Goal: Task Accomplishment & Management: Complete application form

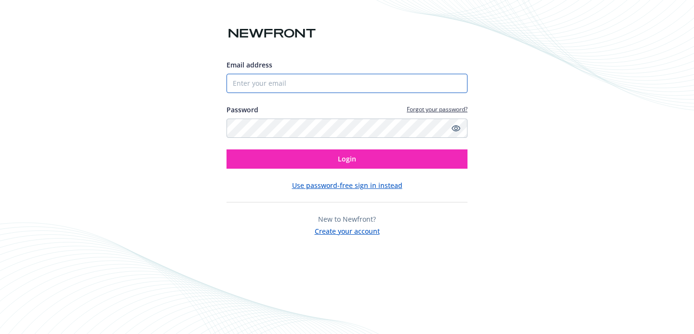
click at [330, 83] on input "Email address" at bounding box center [347, 83] width 241 height 19
type input "[EMAIL_ADDRESS][DOMAIN_NAME]"
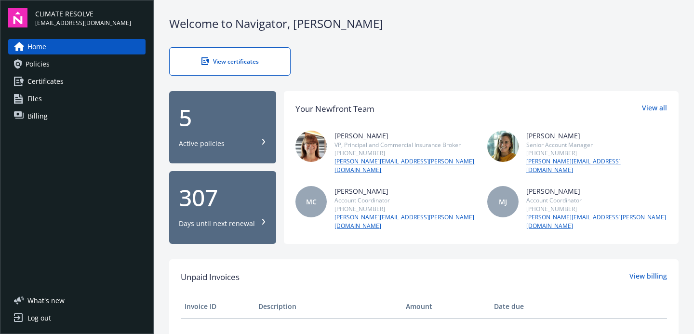
click at [37, 78] on span "Certificates" at bounding box center [45, 81] width 36 height 15
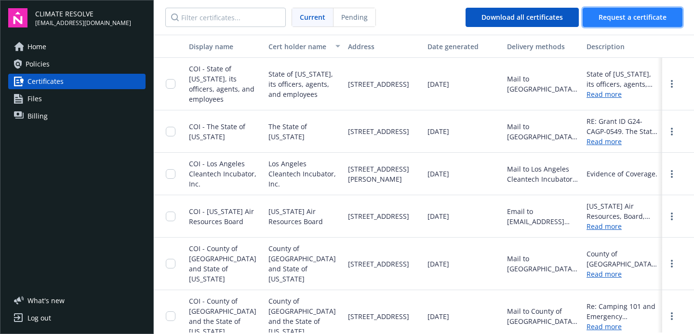
click at [619, 16] on span "Request a certificate" at bounding box center [633, 17] width 68 height 9
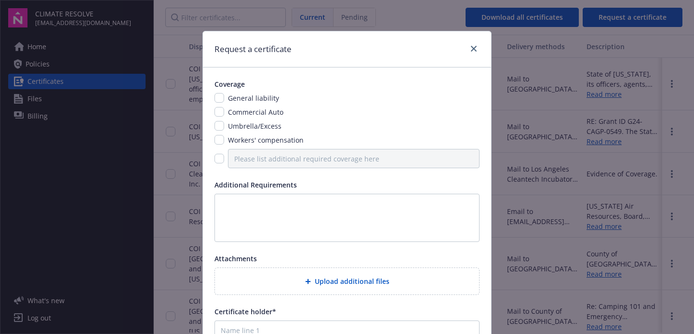
click at [213, 104] on div "Coverage General liability Commercial Auto Umbrella/Excess Workers' compensatio…" at bounding box center [347, 274] width 288 height 414
click at [221, 90] on div "Coverage General liability Commercial Auto Umbrella/Excess Workers' compensation" at bounding box center [346, 123] width 265 height 89
click at [220, 97] on input "checkbox" at bounding box center [219, 98] width 10 height 10
checkbox input "true"
click at [219, 107] on input "checkbox" at bounding box center [219, 112] width 10 height 10
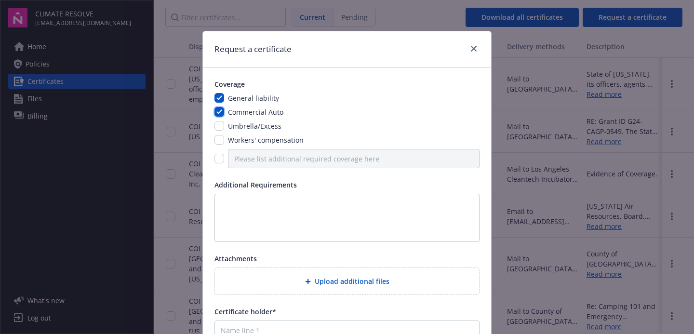
checkbox input "true"
click at [217, 128] on input "checkbox" at bounding box center [219, 126] width 10 height 10
checkbox input "true"
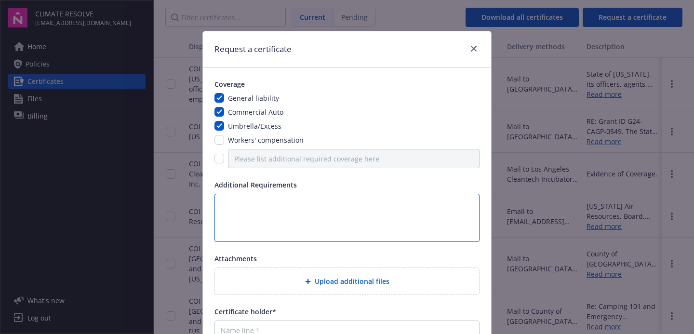
click at [246, 209] on textarea at bounding box center [346, 218] width 265 height 48
paste textarea "CicLAvia is included as an additional insured as required by a written contract…"
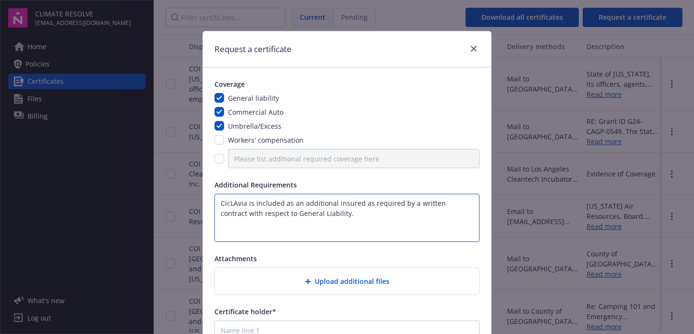
type textarea "CicLAvia is included as an additional insured as required by a written contract…"
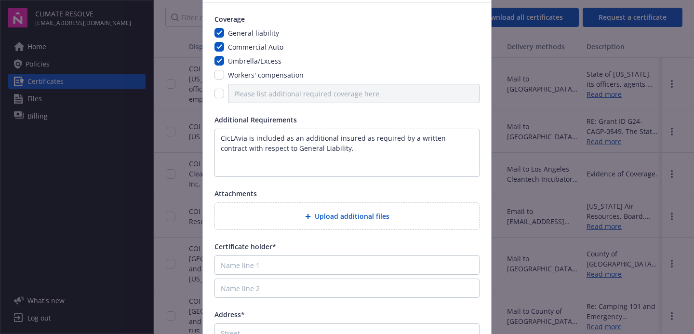
scroll to position [77, 0]
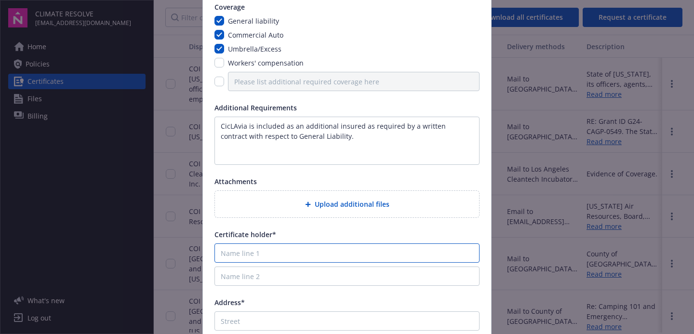
click at [245, 255] on input "Name line 1" at bounding box center [346, 252] width 265 height 19
paste input "CicLAvia 525 S Hewitt St Los Angeles CA90013"
drag, startPoint x: 248, startPoint y: 257, endPoint x: 401, endPoint y: 255, distance: 152.8
click at [401, 255] on input "CicLAvia 525 S Hewitt St Los Angeles CA90013" at bounding box center [346, 252] width 265 height 19
type input "CicLAvia"
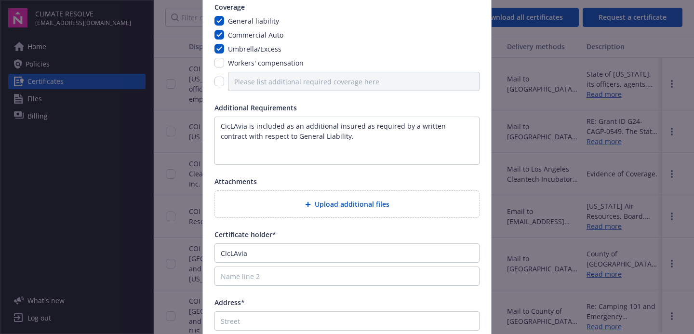
click at [394, 220] on div "Coverage General liability Commercial Auto Umbrella/Excess Workers' compensatio…" at bounding box center [347, 197] width 288 height 414
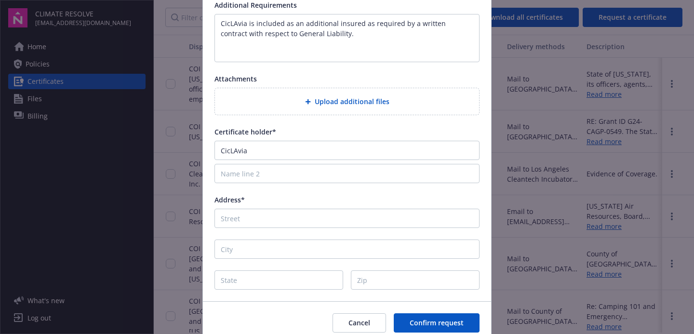
scroll to position [187, 0]
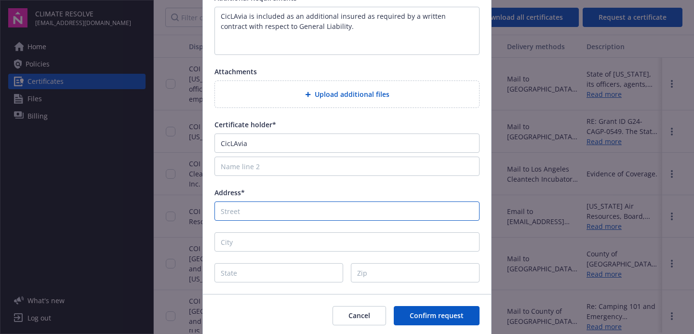
click at [270, 213] on input "Address*" at bounding box center [346, 210] width 265 height 19
paste input "525 S Hewitt St Los Angeles CA90013"
type input "525 S Hewitt St Los Angeles CA90013"
drag, startPoint x: 365, startPoint y: 209, endPoint x: 189, endPoint y: 203, distance: 175.5
click at [189, 203] on div "Request a certificate Coverage General liability Commercial Auto Umbrella/Exces…" at bounding box center [347, 167] width 694 height 334
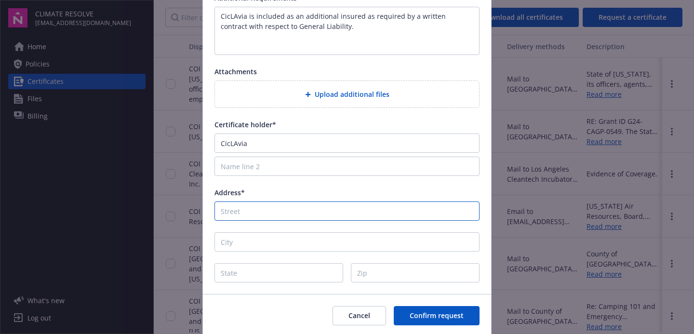
type input "525 S Hewitt St"
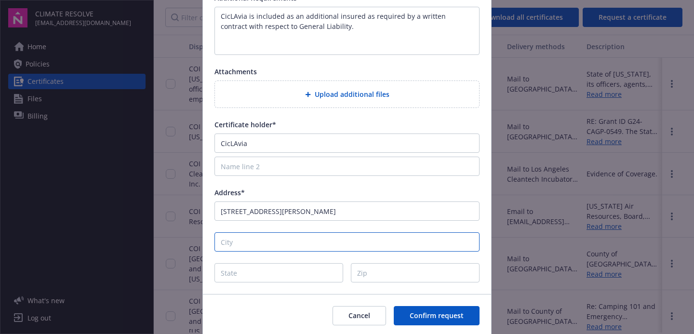
type input "Los Angeles"
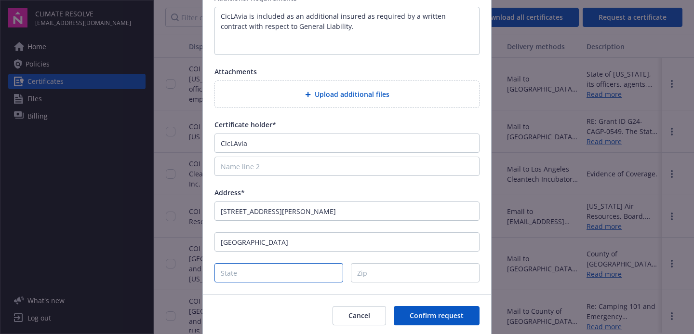
type input "California"
type input "90013"
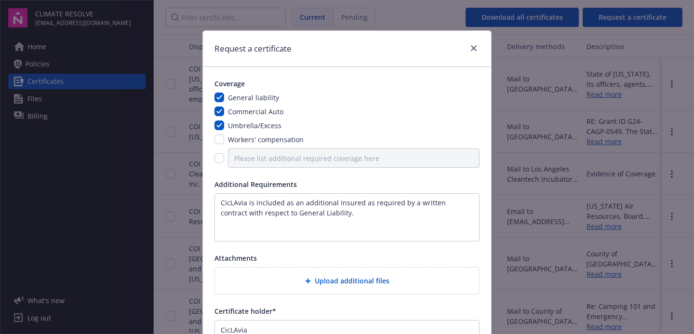
scroll to position [221, 0]
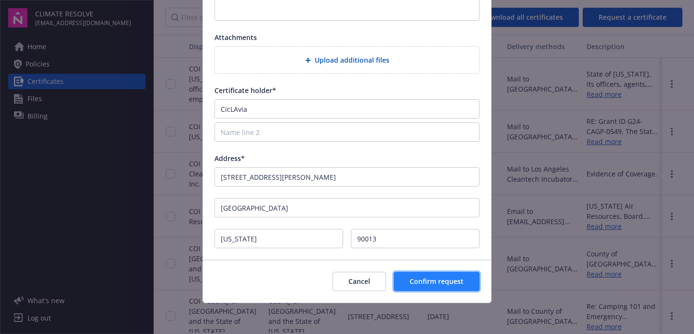
click at [414, 290] on button "Confirm request" at bounding box center [437, 281] width 86 height 19
